Goal: Use online tool/utility: Utilize a website feature to perform a specific function

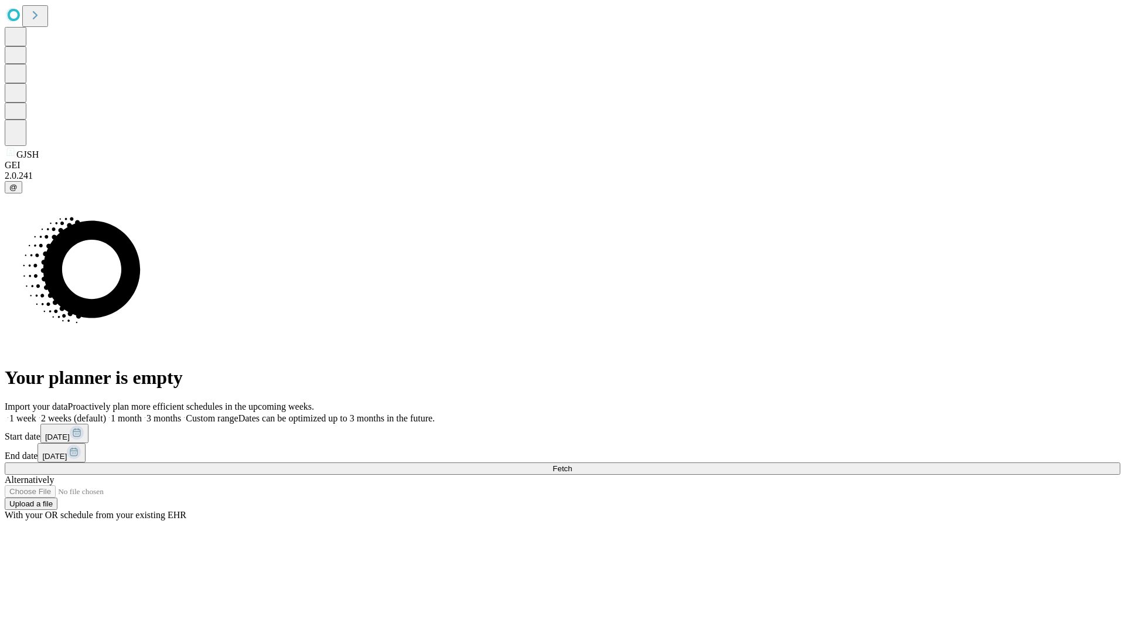
click at [572, 464] on span "Fetch" at bounding box center [561, 468] width 19 height 9
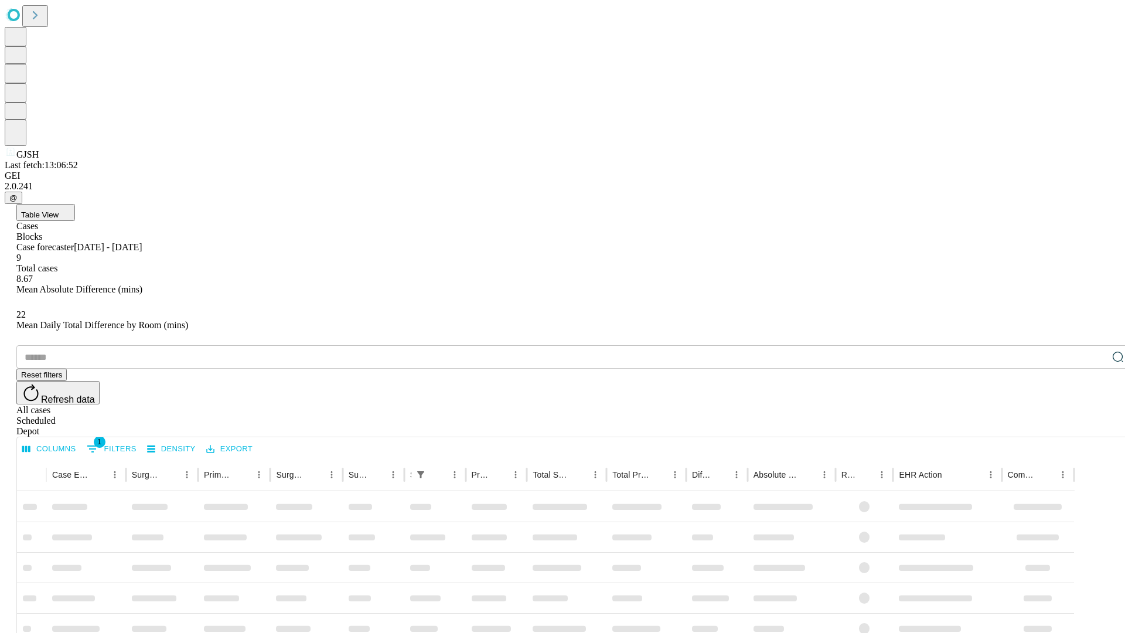
click at [1094, 426] on div "Depot" at bounding box center [574, 431] width 1116 height 11
